Goal: Task Accomplishment & Management: Use online tool/utility

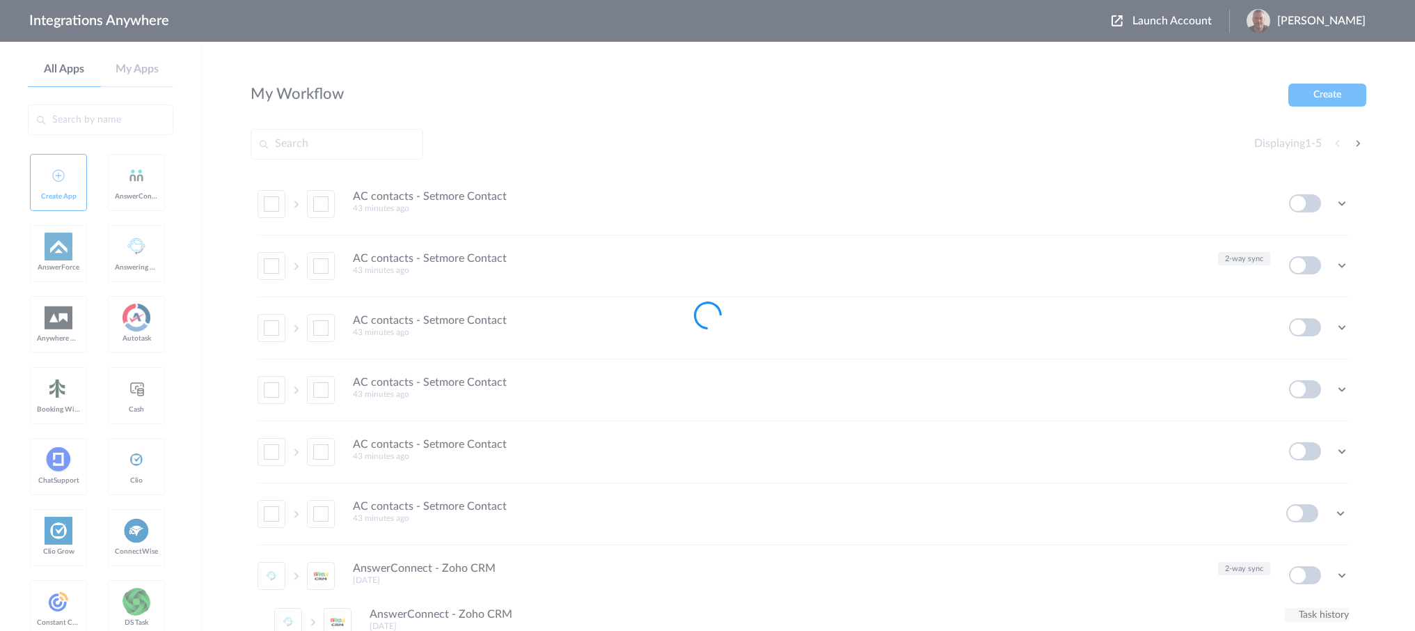
click at [1191, 0] on body "Integrations Anywhere Launch Account [PERSON_NAME] My Account Logout All Apps M…" at bounding box center [707, 0] width 1415 height 0
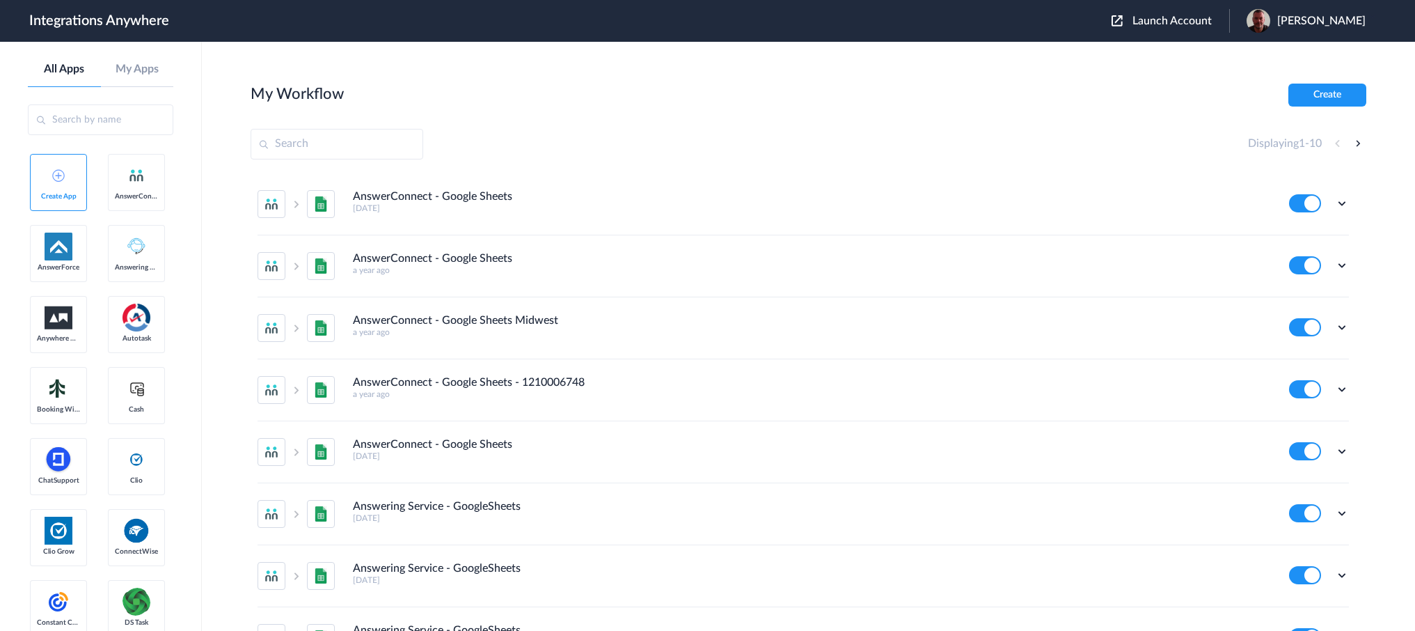
click at [1191, 24] on span "Launch Account" at bounding box center [1172, 20] width 79 height 11
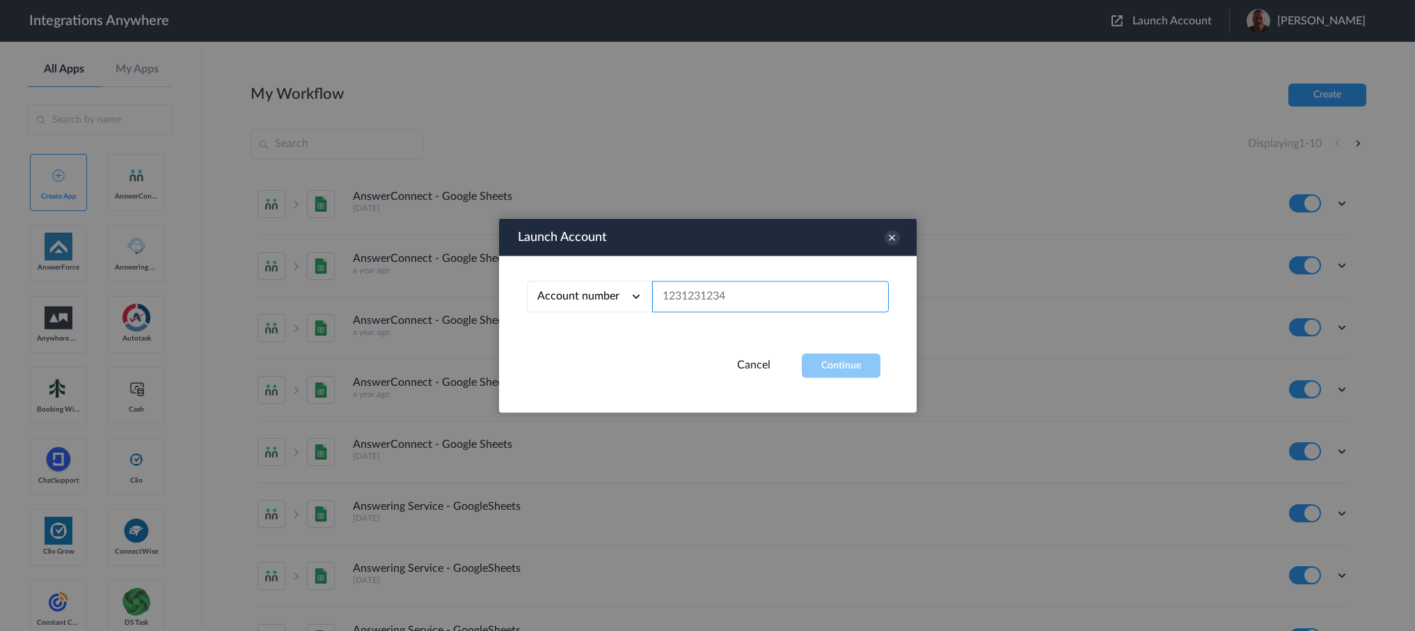
click at [796, 292] on input "text" at bounding box center [770, 296] width 237 height 31
paste input "2525949768"
type input "2525949768"
click at [837, 365] on button "Continue" at bounding box center [841, 366] width 79 height 24
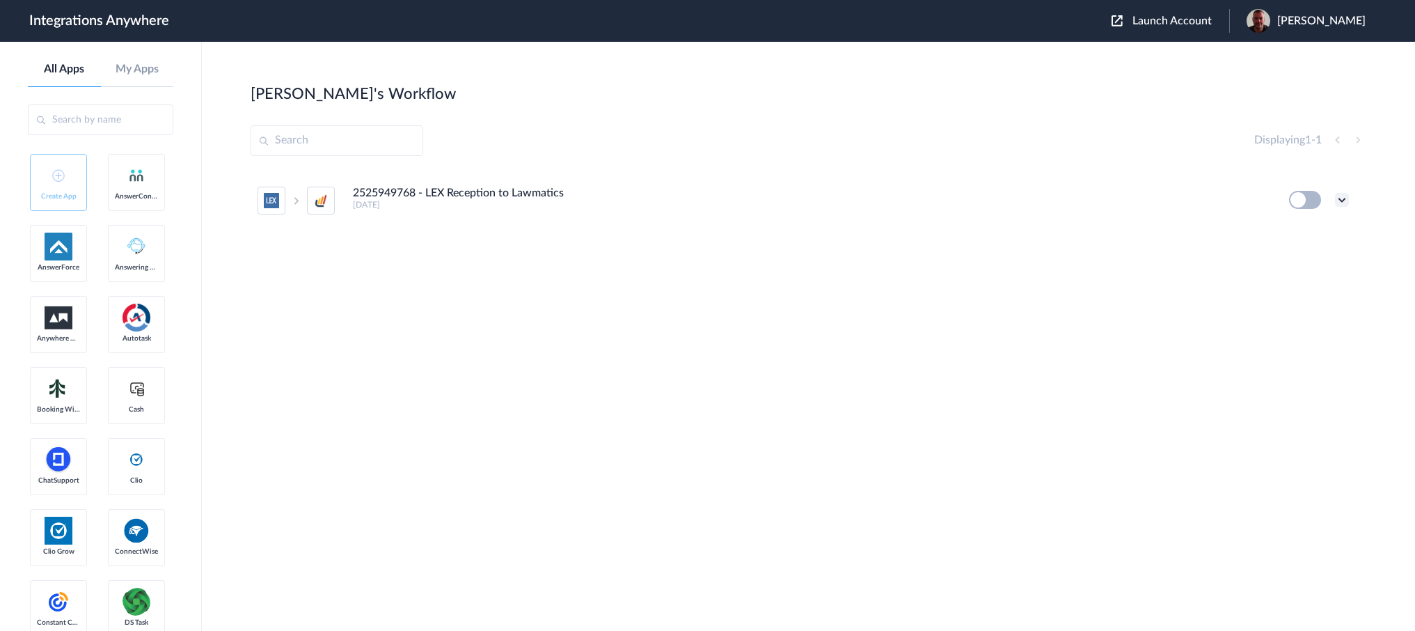
click at [1344, 198] on icon at bounding box center [1342, 200] width 14 height 14
click at [1312, 259] on link "Task history" at bounding box center [1302, 258] width 67 height 10
click at [1303, 206] on button at bounding box center [1305, 200] width 32 height 18
click at [1297, 200] on button at bounding box center [1305, 200] width 32 height 18
click at [1342, 200] on icon at bounding box center [1342, 200] width 14 height 14
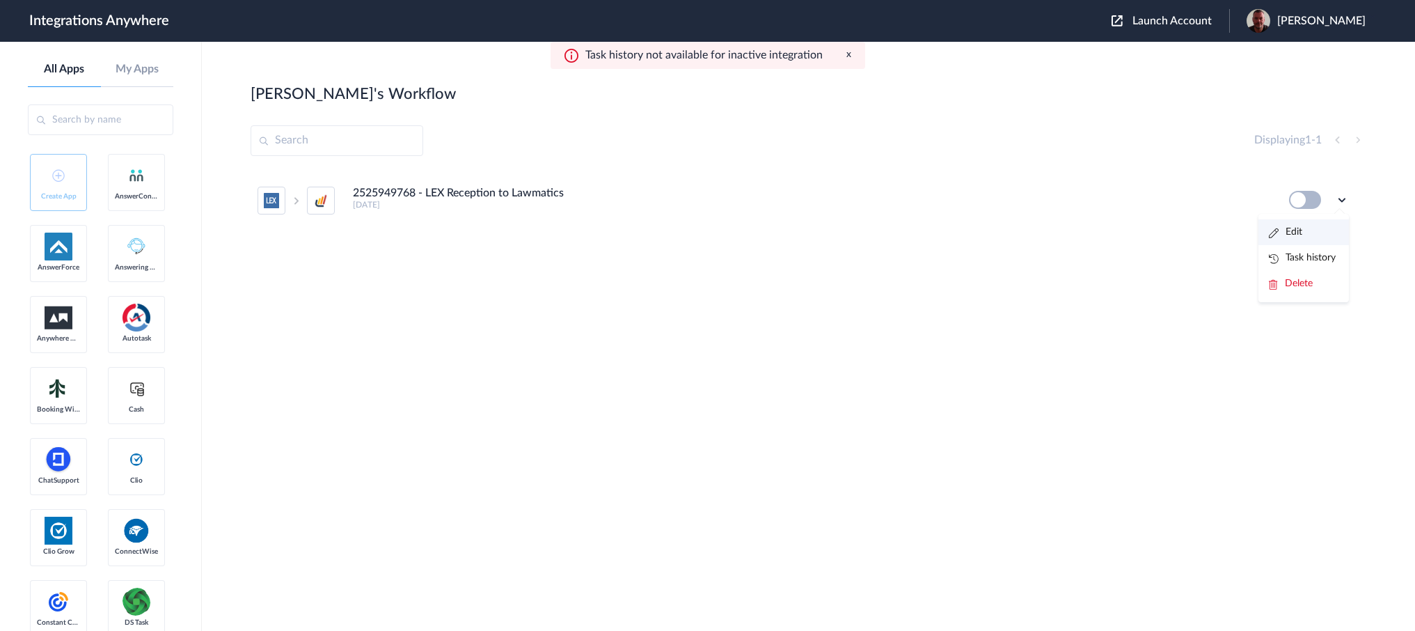
click at [1301, 235] on link "Edit" at bounding box center [1285, 232] width 33 height 10
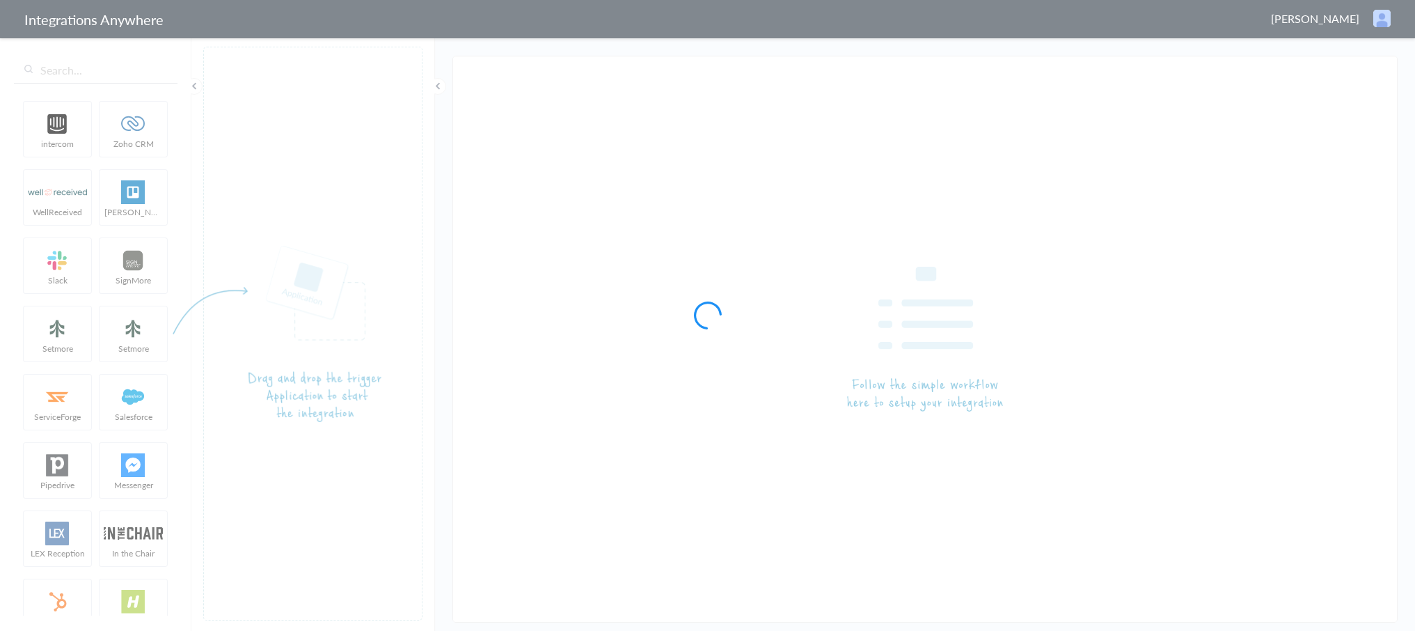
type input "2525949768 - LEX Reception to Lawmatics"
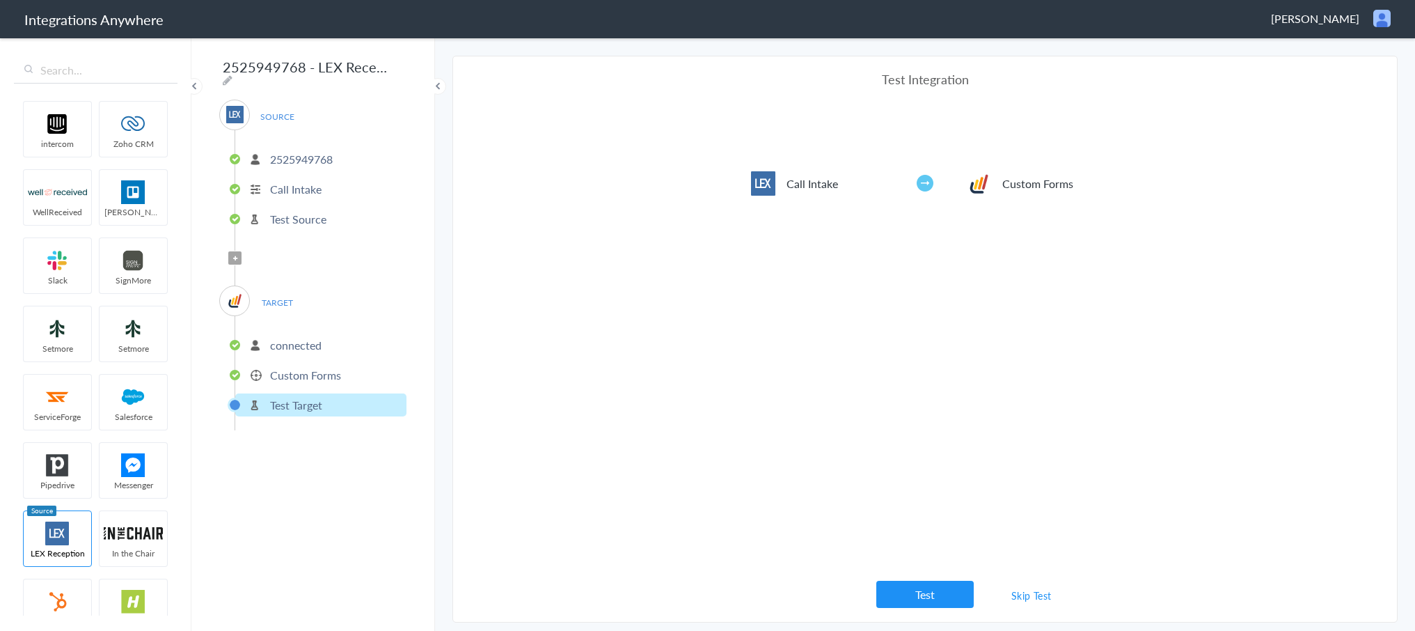
click at [1030, 595] on link "Skip Test" at bounding box center [1032, 595] width 74 height 25
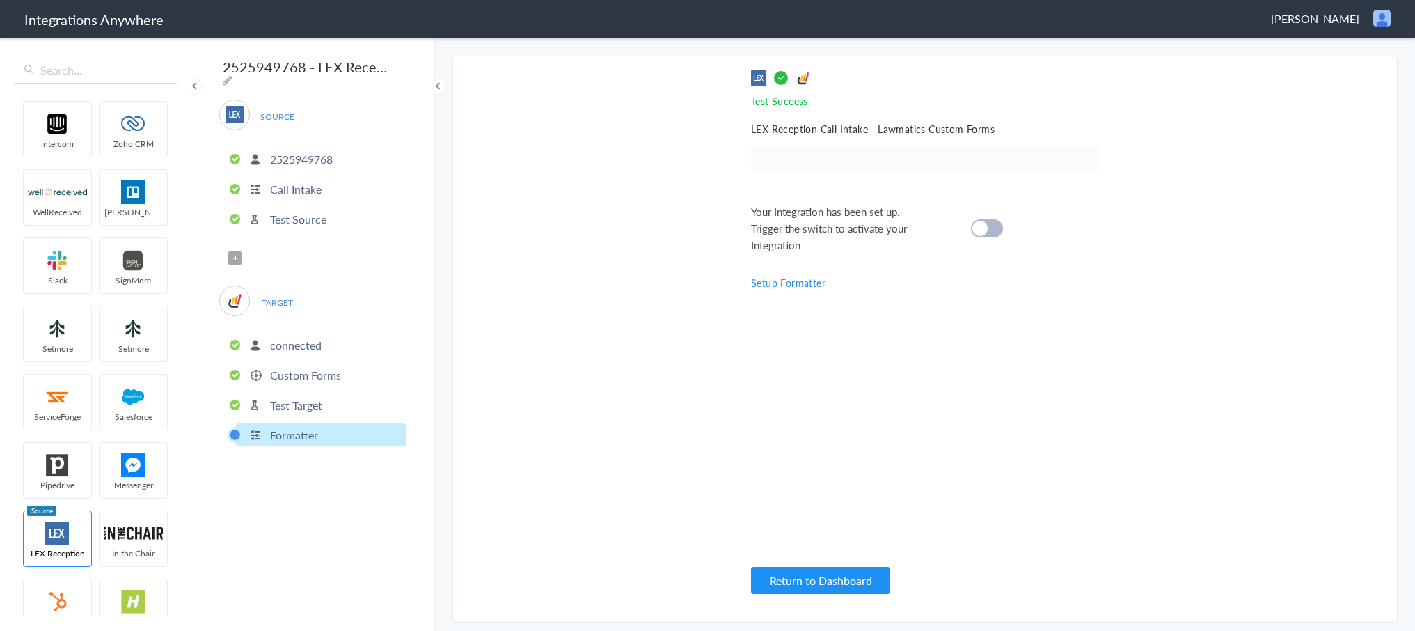
click at [982, 225] on cite at bounding box center [980, 228] width 15 height 15
click at [817, 576] on button "Return to Dashboard" at bounding box center [820, 580] width 139 height 27
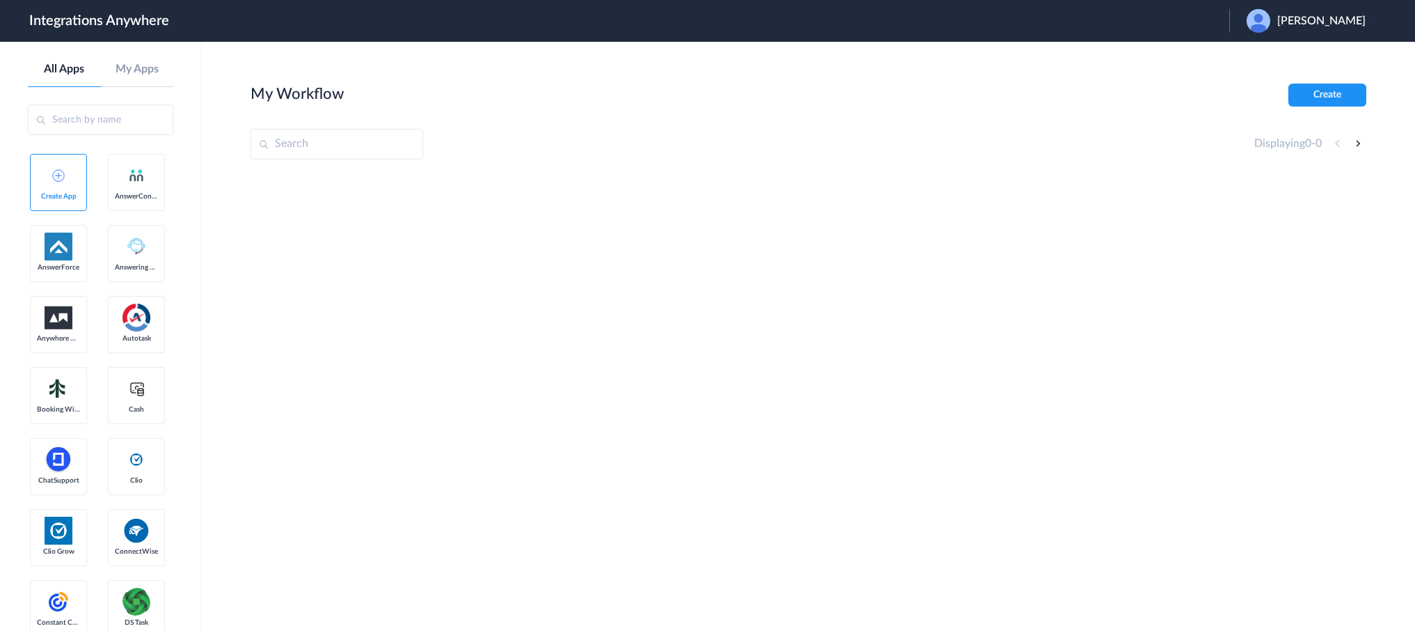
click at [1336, 27] on div "Bruce Edge" at bounding box center [1313, 21] width 133 height 24
click at [1323, 61] on li "Logout" at bounding box center [1305, 57] width 150 height 26
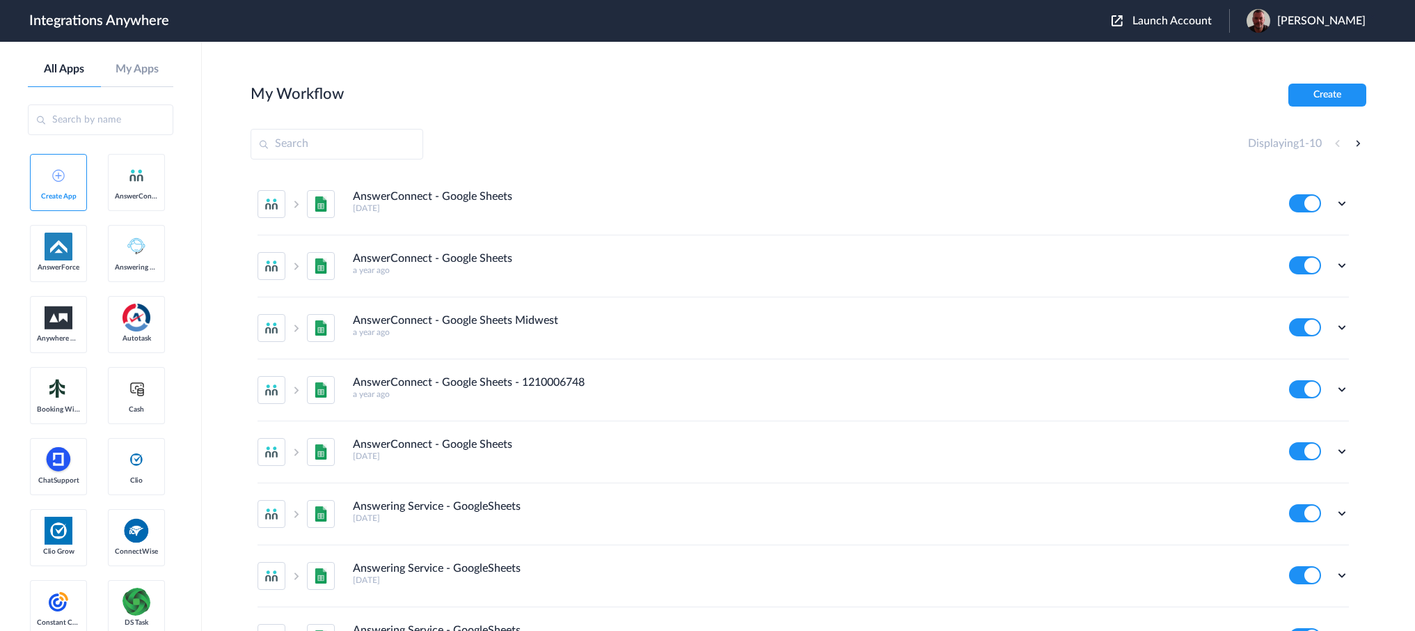
click at [1200, 27] on button "Launch Account" at bounding box center [1171, 21] width 118 height 13
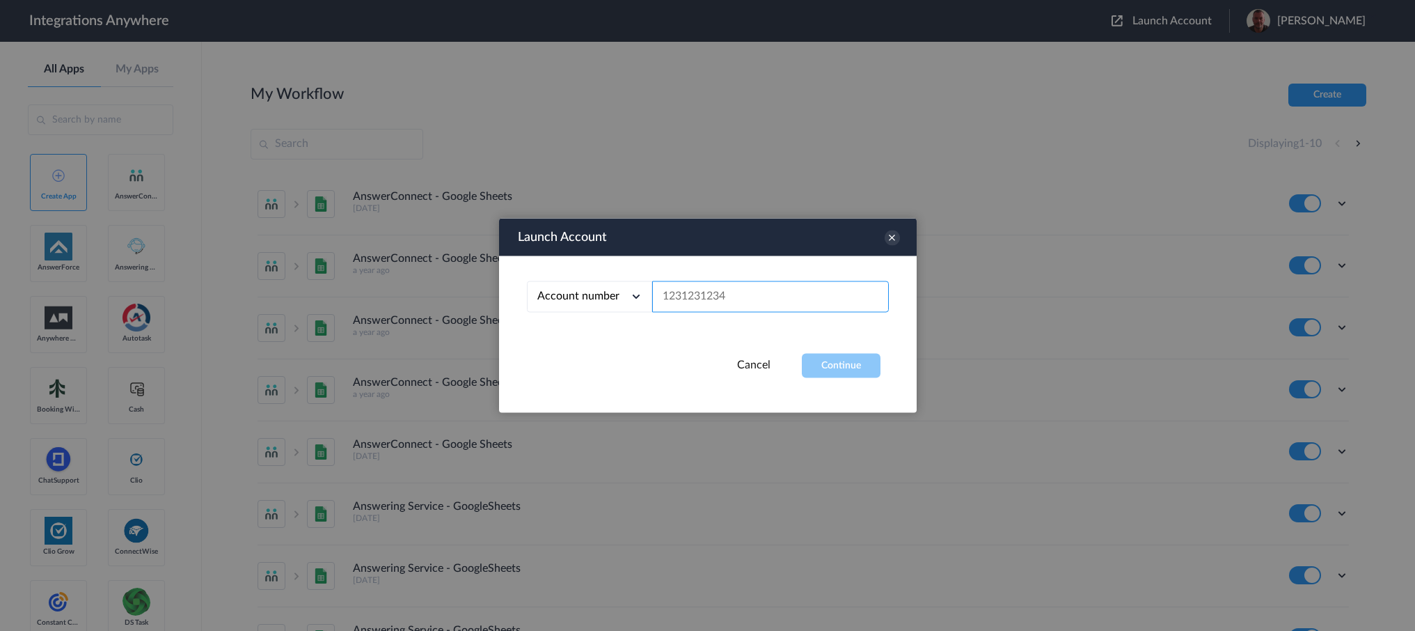
click at [798, 284] on input "text" at bounding box center [770, 296] width 237 height 31
paste input "2525949768"
type input "2525949768"
click at [831, 367] on button "Continue" at bounding box center [841, 366] width 79 height 24
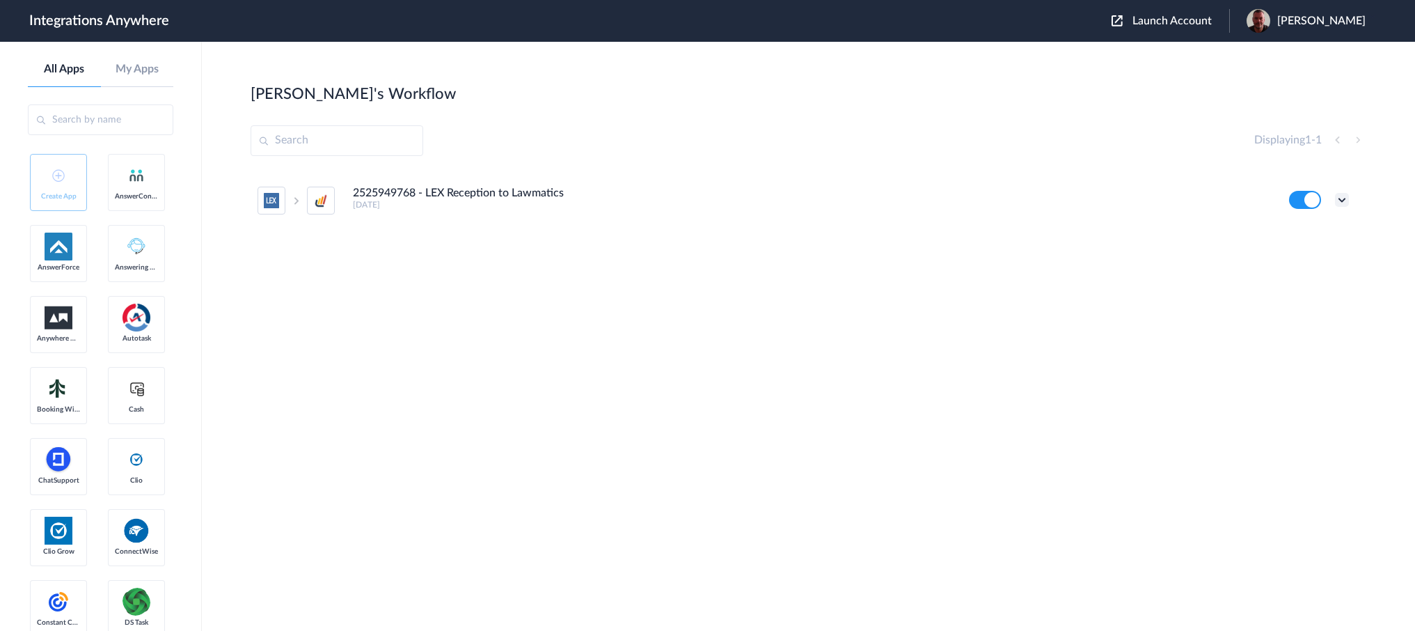
click at [1344, 200] on icon at bounding box center [1342, 200] width 14 height 14
click at [1305, 260] on link "Task history" at bounding box center [1302, 258] width 67 height 10
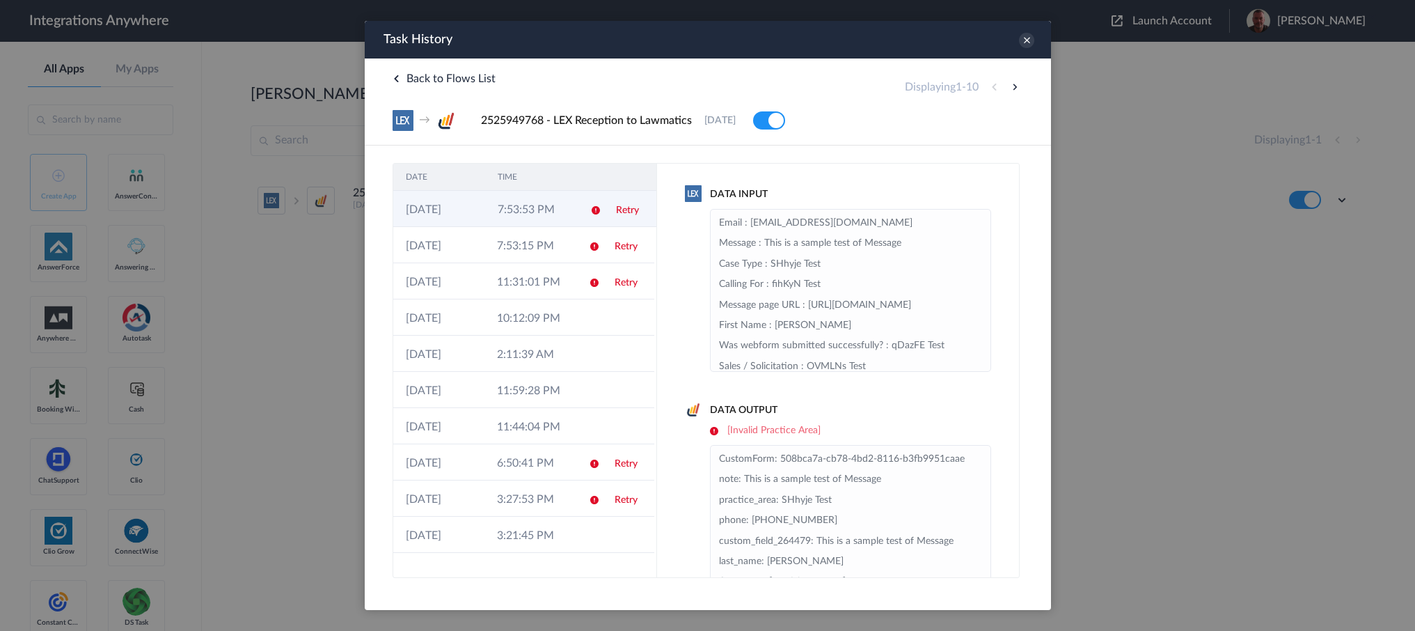
click at [510, 209] on td "7:53:53 PM" at bounding box center [531, 209] width 92 height 36
click at [508, 246] on td "7:53:15 PM" at bounding box center [529, 245] width 91 height 36
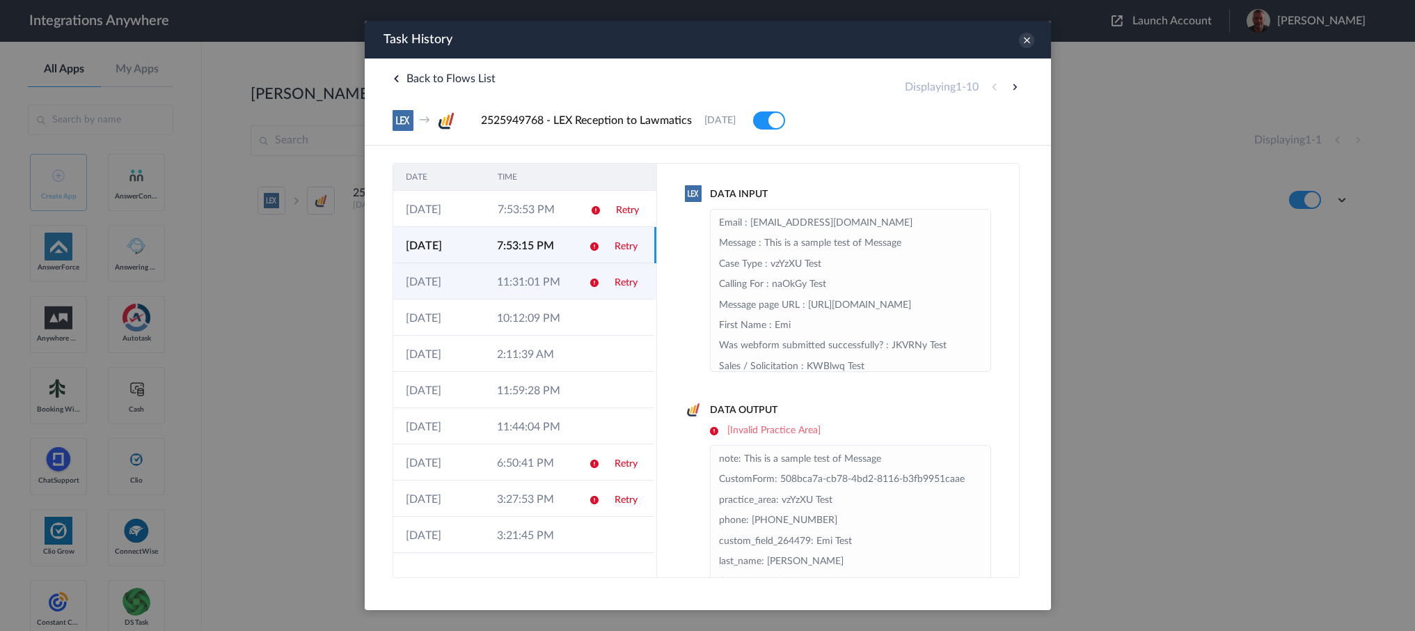
click at [508, 276] on td "11:31:01 PM" at bounding box center [529, 281] width 91 height 36
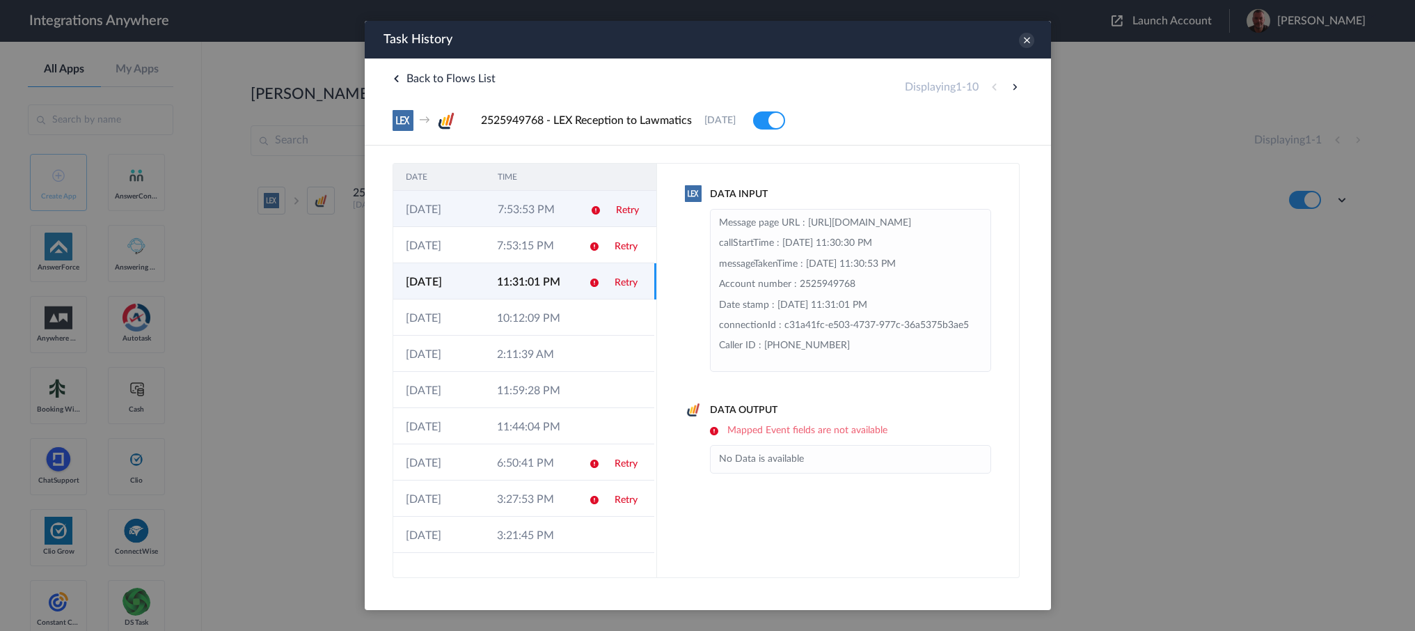
click at [529, 218] on td "7:53:53 PM" at bounding box center [531, 209] width 92 height 36
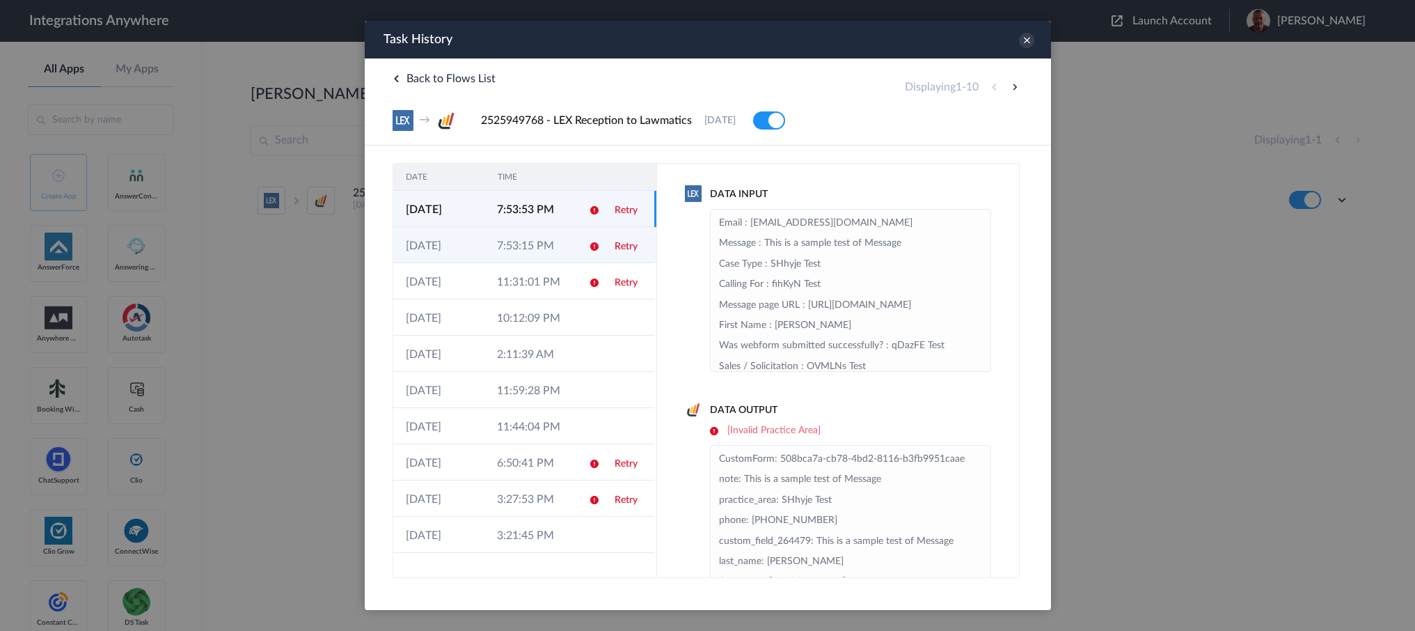
click at [526, 238] on td "7:53:15 PM" at bounding box center [529, 245] width 91 height 36
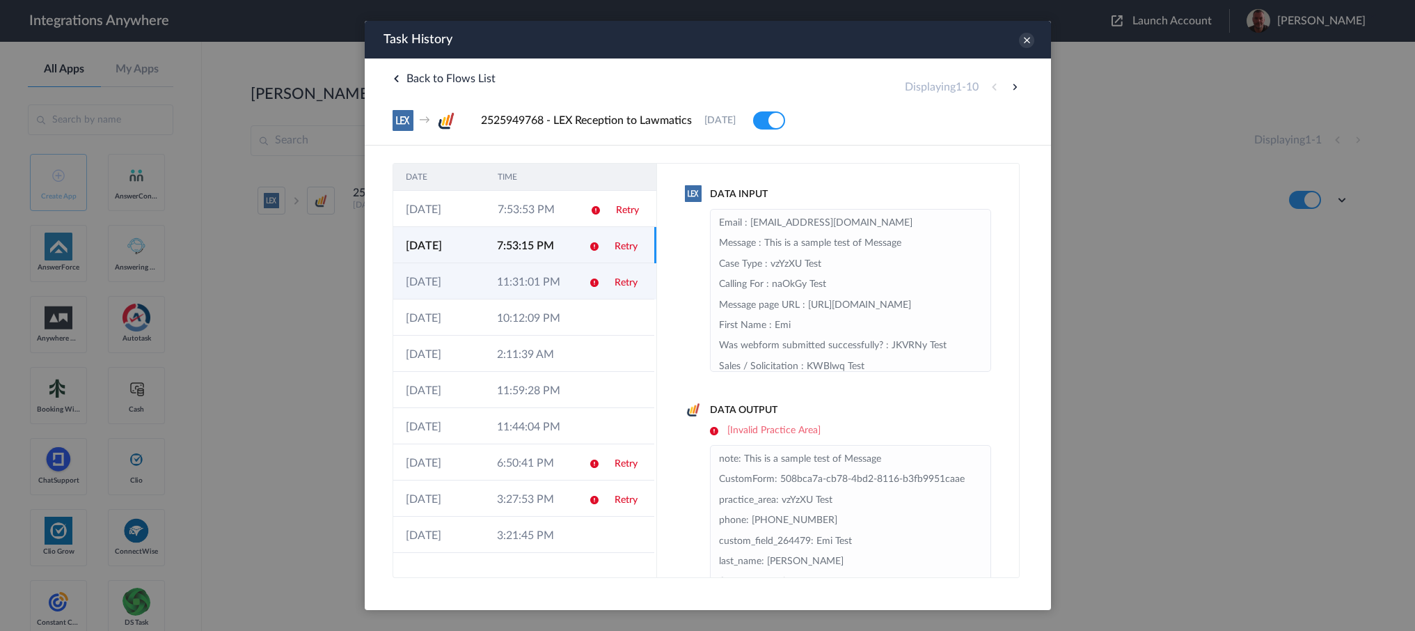
click at [531, 288] on td "11:31:01 PM" at bounding box center [529, 281] width 91 height 36
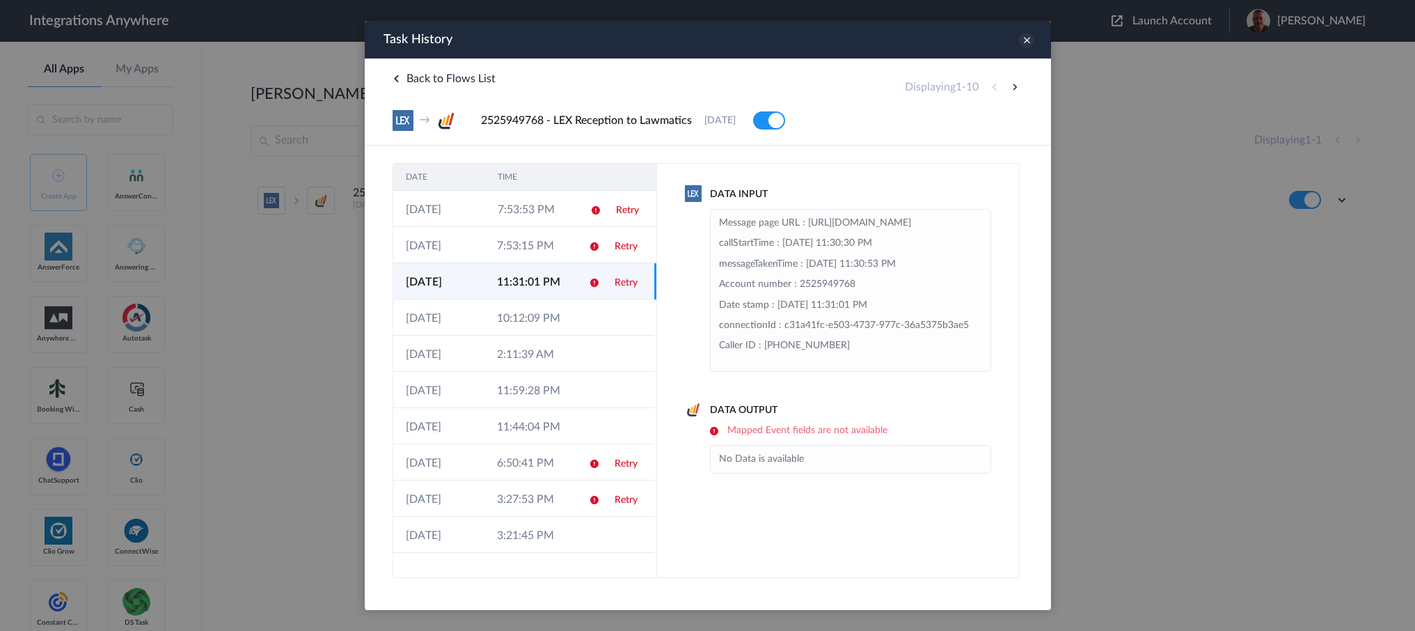
click at [1024, 36] on icon at bounding box center [1026, 40] width 15 height 15
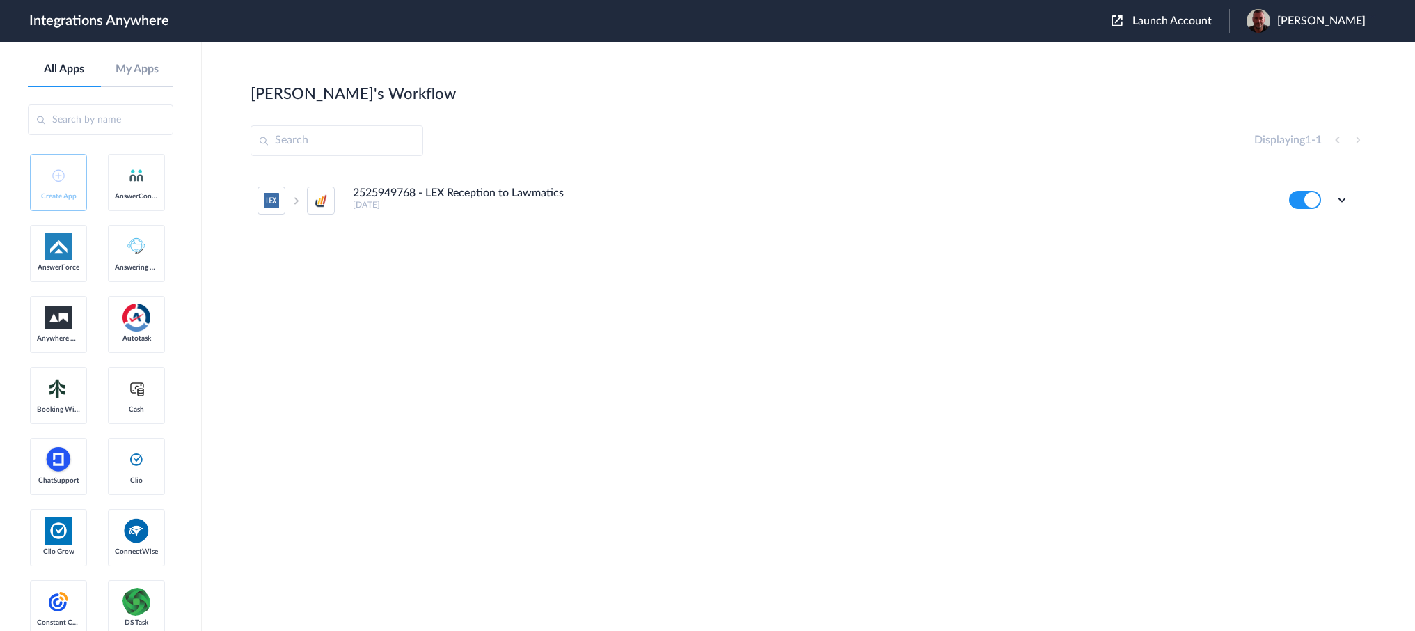
click at [1350, 196] on ul "2525949768 - LEX Reception to Lawmatics 2 years ago Edit Task history Delete" at bounding box center [804, 200] width 1106 height 61
click at [1342, 201] on icon at bounding box center [1342, 200] width 14 height 14
click at [1311, 259] on link "Task history" at bounding box center [1302, 258] width 67 height 10
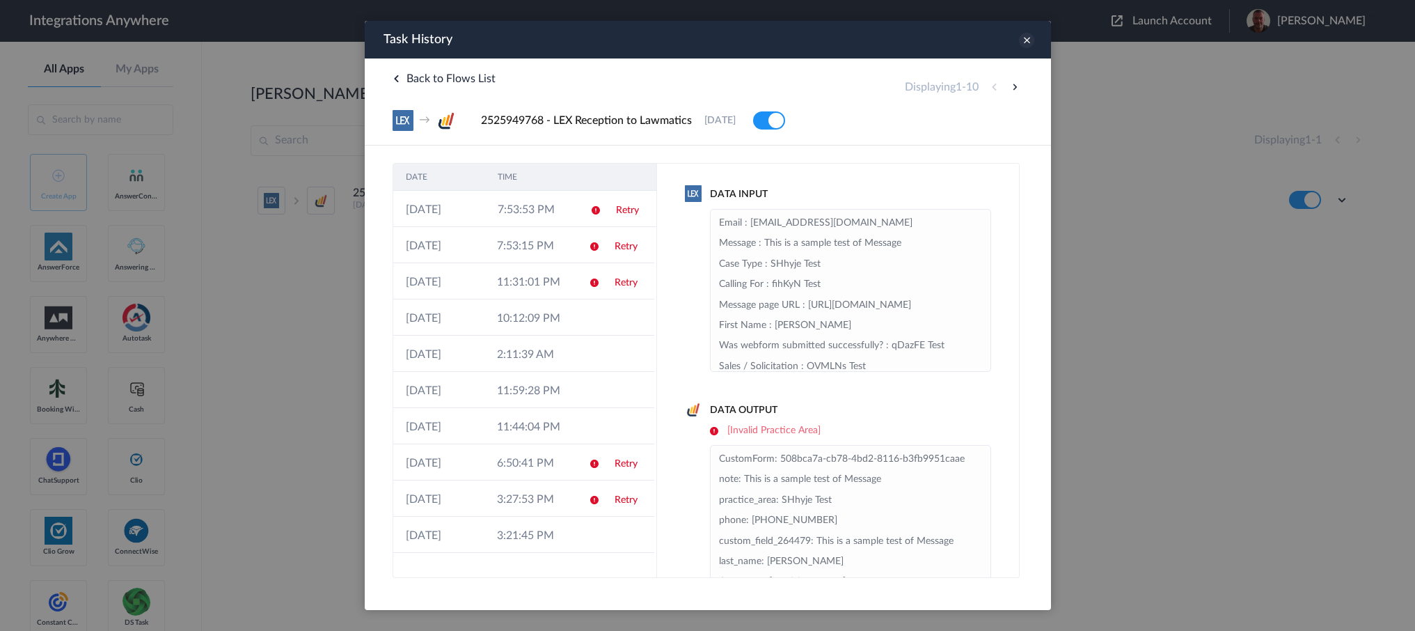
click at [1029, 41] on icon at bounding box center [1026, 40] width 15 height 15
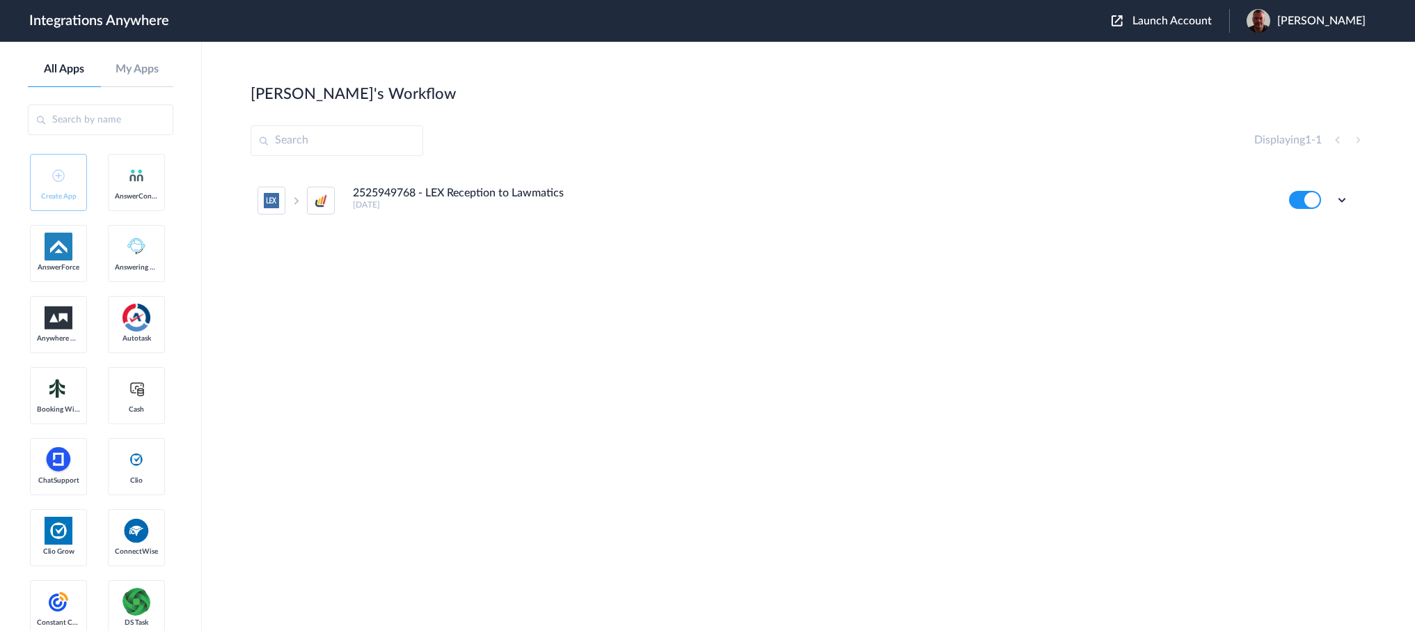
click at [1314, 201] on button at bounding box center [1305, 200] width 32 height 18
click at [1337, 199] on icon at bounding box center [1342, 200] width 14 height 14
click at [1306, 284] on span "Delete" at bounding box center [1299, 283] width 28 height 10
click at [1324, 299] on li "Are you sure?" at bounding box center [1304, 290] width 91 height 38
